Goal: Navigation & Orientation: Go to known website

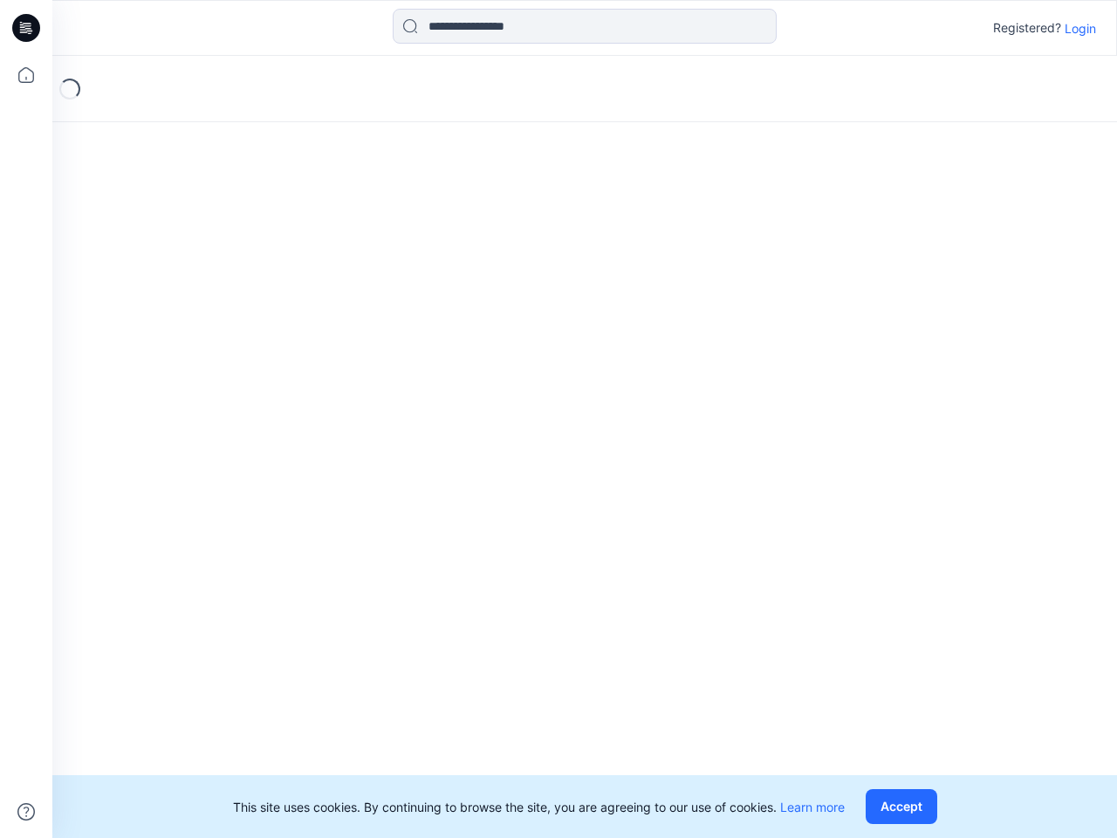
click at [559, 419] on div "Loading..." at bounding box center [584, 447] width 1065 height 782
click at [27, 28] on icon at bounding box center [28, 28] width 7 height 1
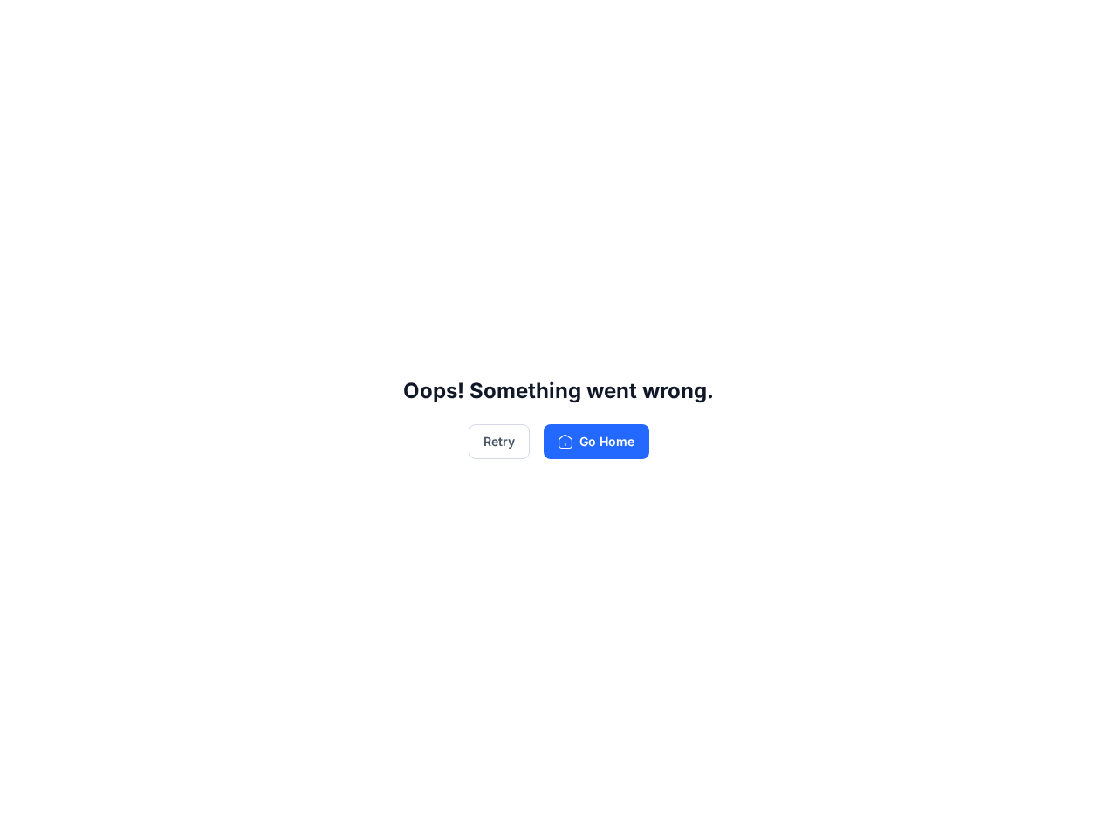
click at [26, 75] on div "Oops! Something went wrong. Retry Go Home" at bounding box center [558, 419] width 1117 height 838
click at [26, 812] on div "Oops! Something went wrong. Retry Go Home" at bounding box center [558, 419] width 1117 height 838
click at [585, 26] on div "Oops! Something went wrong. Retry Go Home" at bounding box center [558, 419] width 1117 height 838
click at [1081, 28] on div "Oops! Something went wrong. Retry Go Home" at bounding box center [558, 419] width 1117 height 838
click at [905, 807] on div "Oops! Something went wrong. Retry Go Home" at bounding box center [558, 419] width 1117 height 838
